Goal: Find specific page/section: Find specific page/section

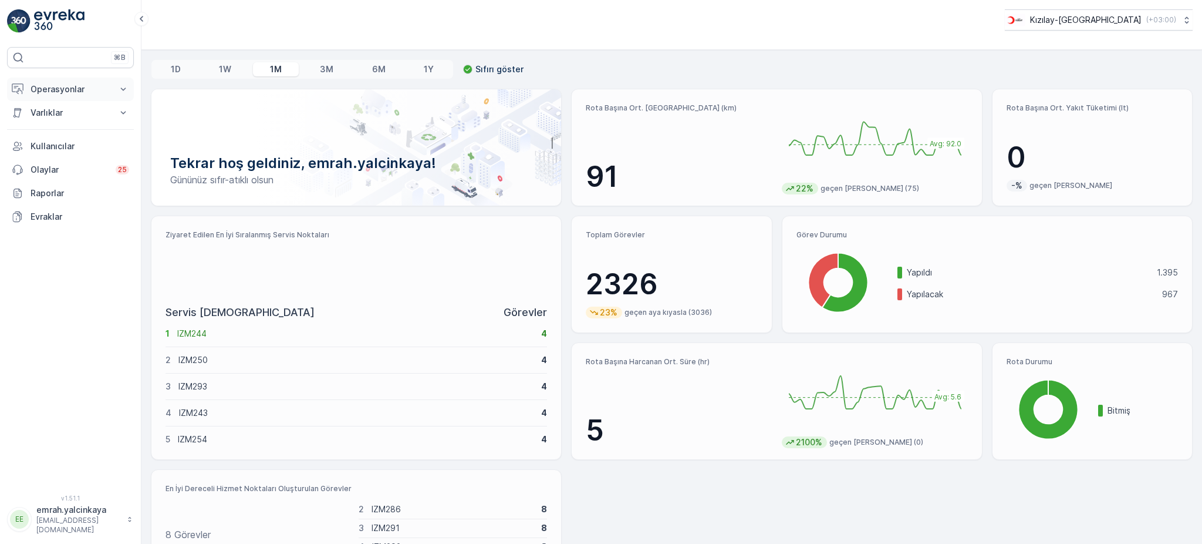
click at [54, 90] on p "Operasyonlar" at bounding box center [71, 89] width 80 height 12
click at [80, 140] on p "Rotalar & Görevler" at bounding box center [66, 142] width 73 height 12
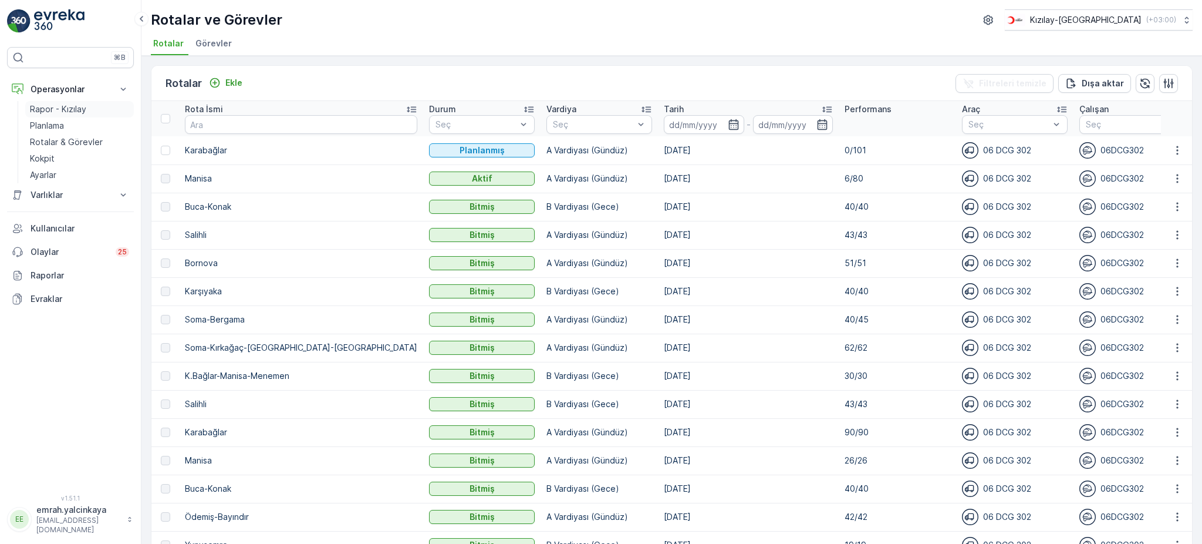
click at [55, 107] on p "Rapor - Kızılay" at bounding box center [58, 109] width 56 height 12
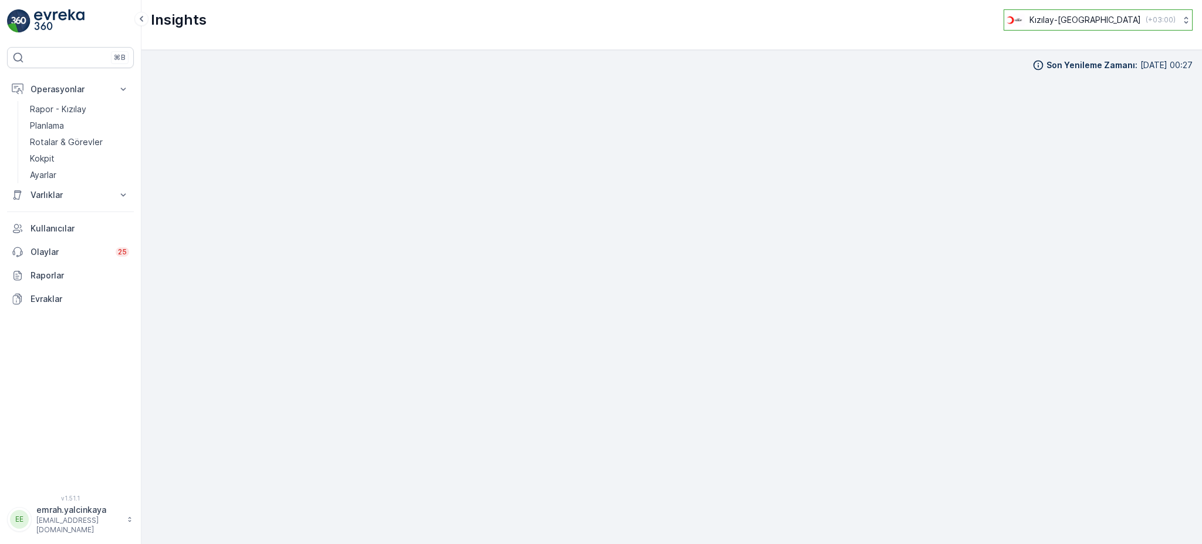
click at [1131, 19] on p "Kızılay-[GEOGRAPHIC_DATA]" at bounding box center [1086, 20] width 112 height 12
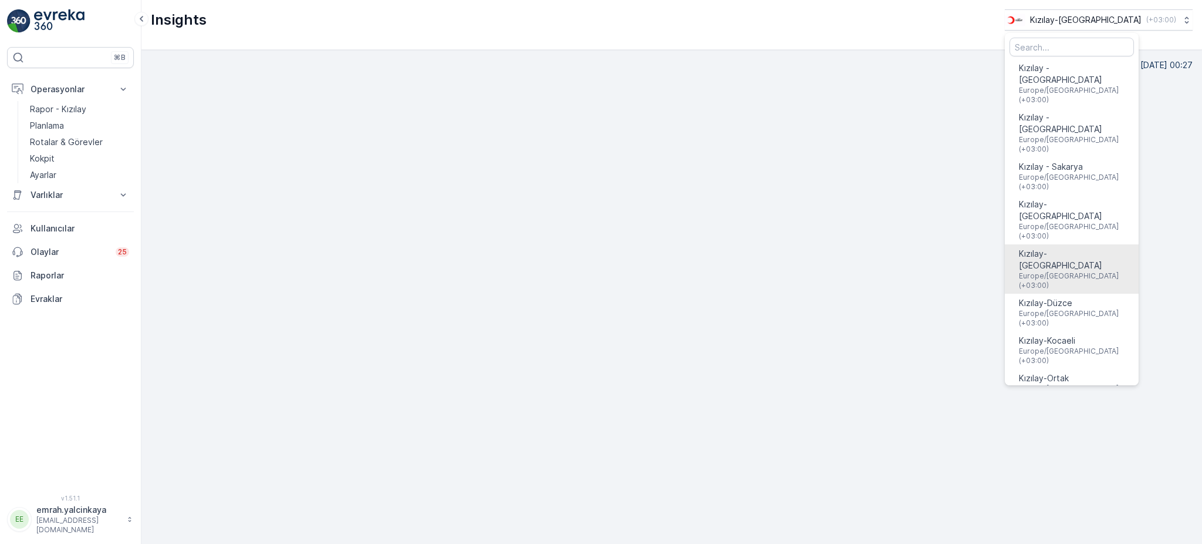
click at [1124, 271] on span "Europe/[GEOGRAPHIC_DATA] (+03:00)" at bounding box center [1072, 280] width 106 height 19
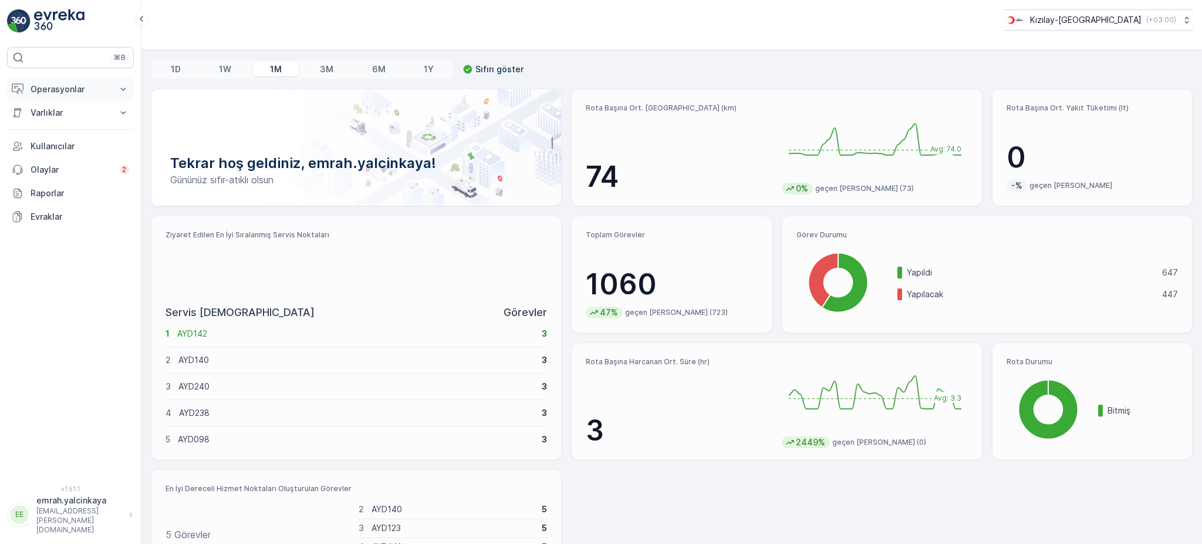
click at [49, 90] on p "Operasyonlar" at bounding box center [71, 89] width 80 height 12
click at [55, 107] on p "Rapor - Kızılay" at bounding box center [58, 109] width 56 height 12
